Goal: Information Seeking & Learning: Learn about a topic

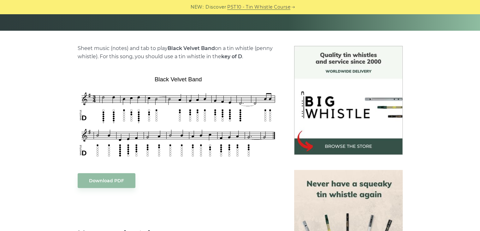
scroll to position [148, 0]
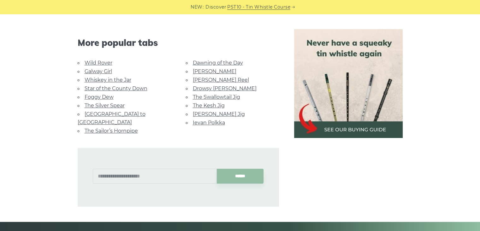
click at [97, 68] on link "Galway Girl" at bounding box center [98, 71] width 27 height 6
